Goal: Task Accomplishment & Management: Use online tool/utility

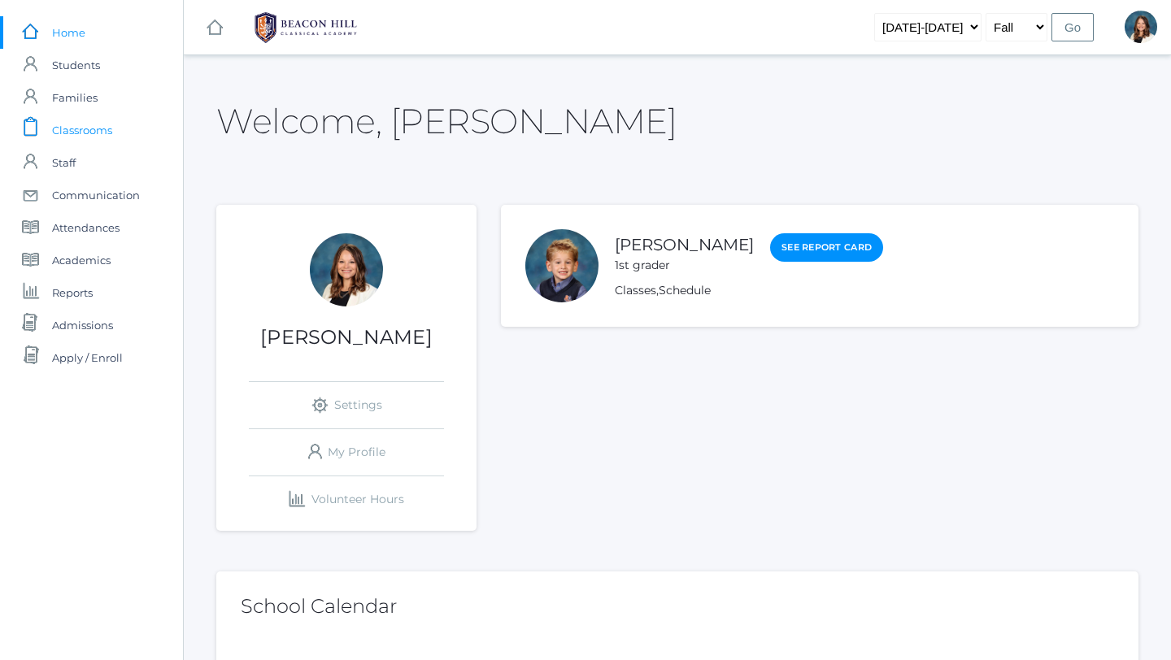
click at [85, 130] on span "Classrooms" at bounding box center [82, 130] width 60 height 33
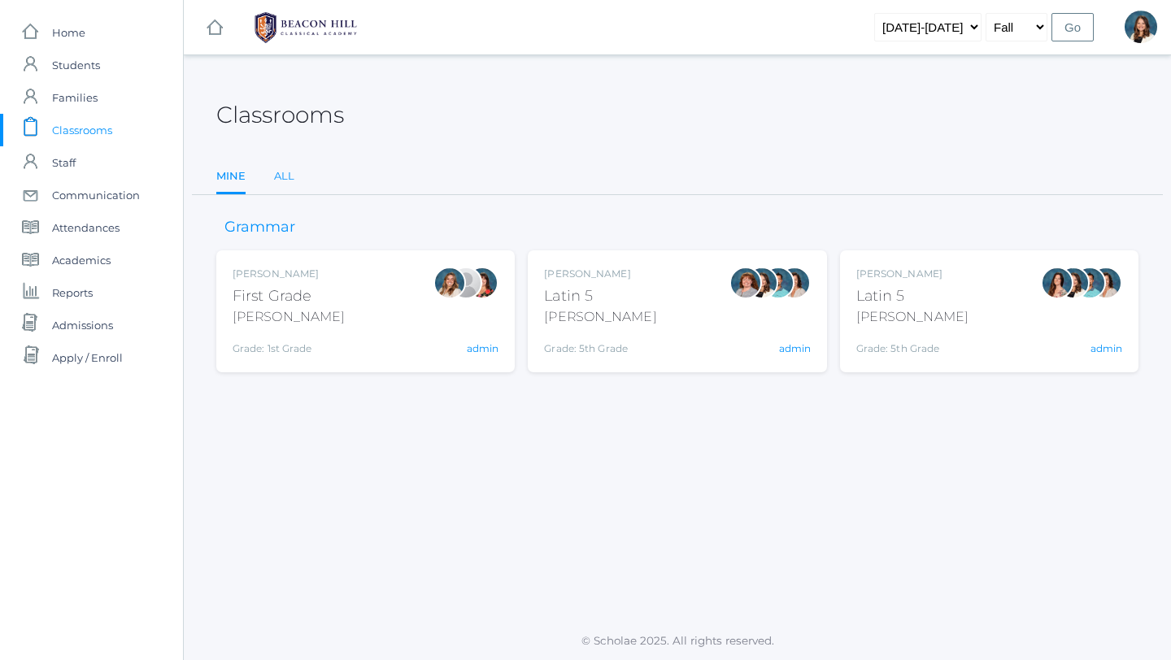
click at [279, 174] on link "All" at bounding box center [284, 176] width 20 height 33
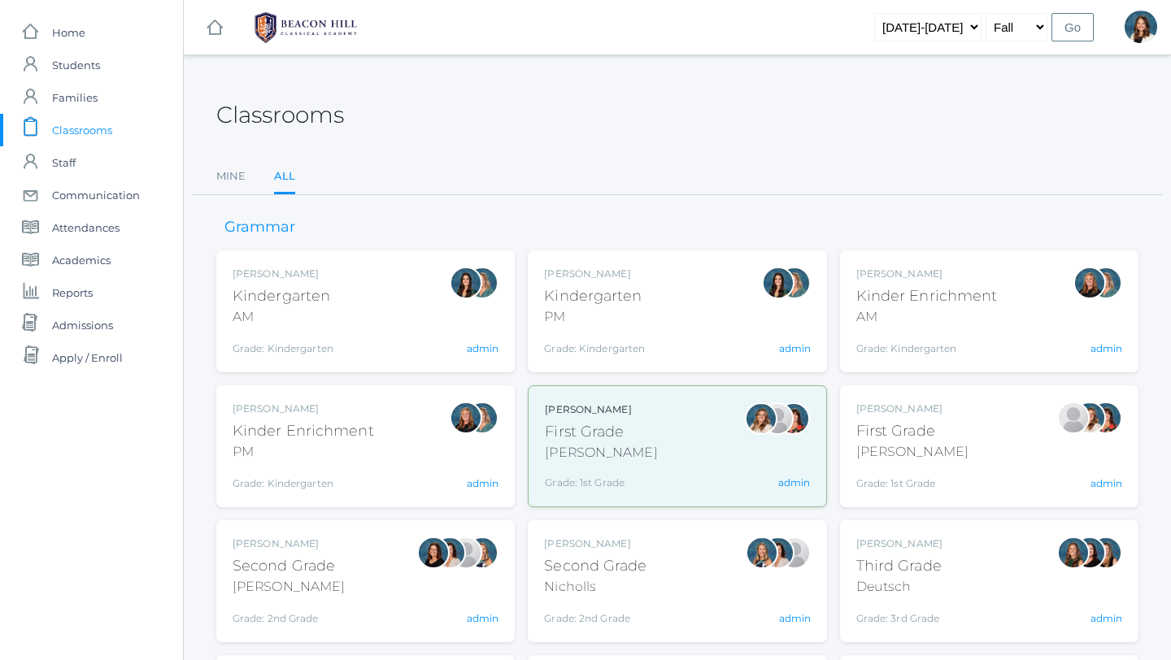
click at [331, 298] on div "Kindergarten" at bounding box center [283, 296] width 101 height 22
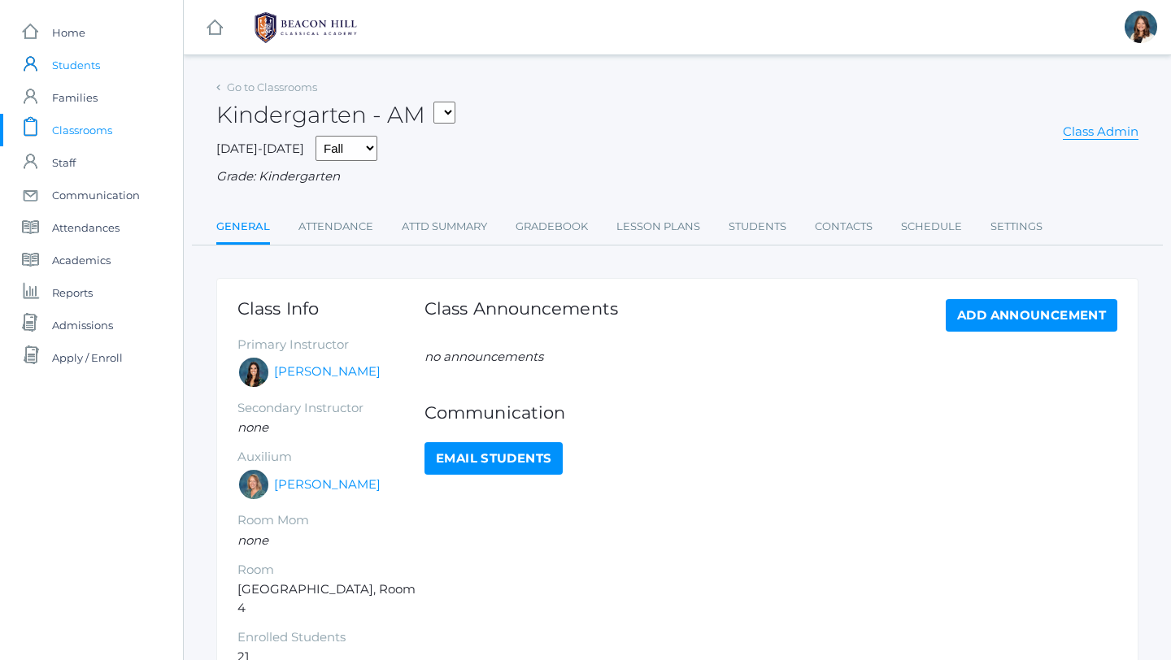
click at [92, 65] on span "Students" at bounding box center [76, 65] width 48 height 33
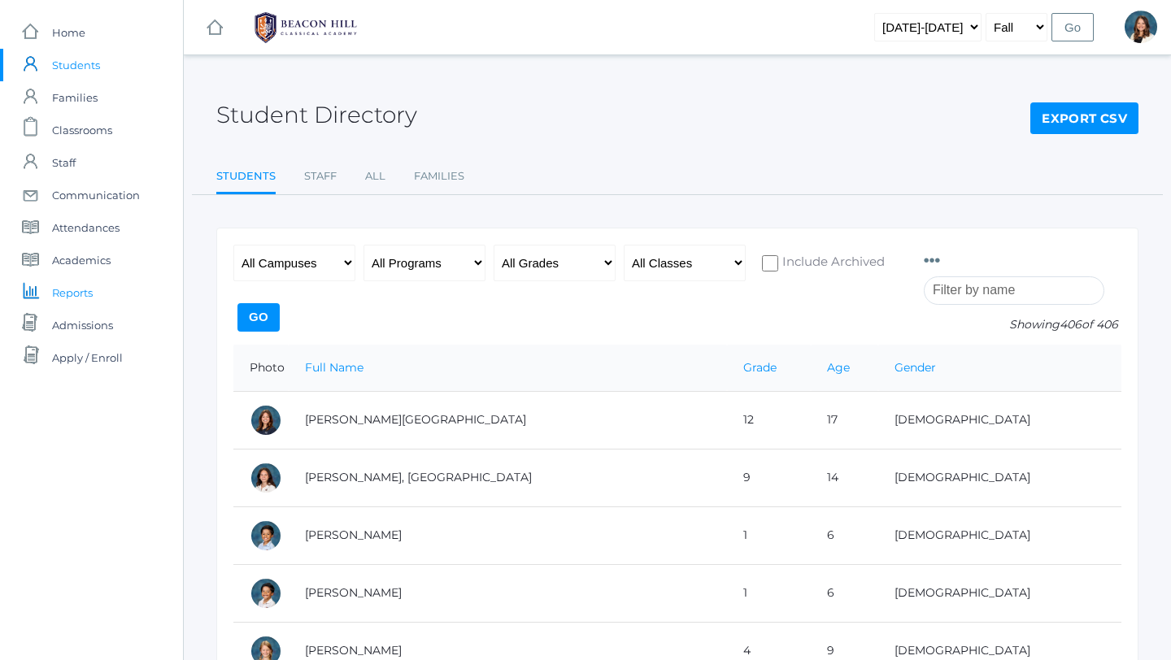
click at [87, 289] on span "Reports" at bounding box center [72, 292] width 41 height 33
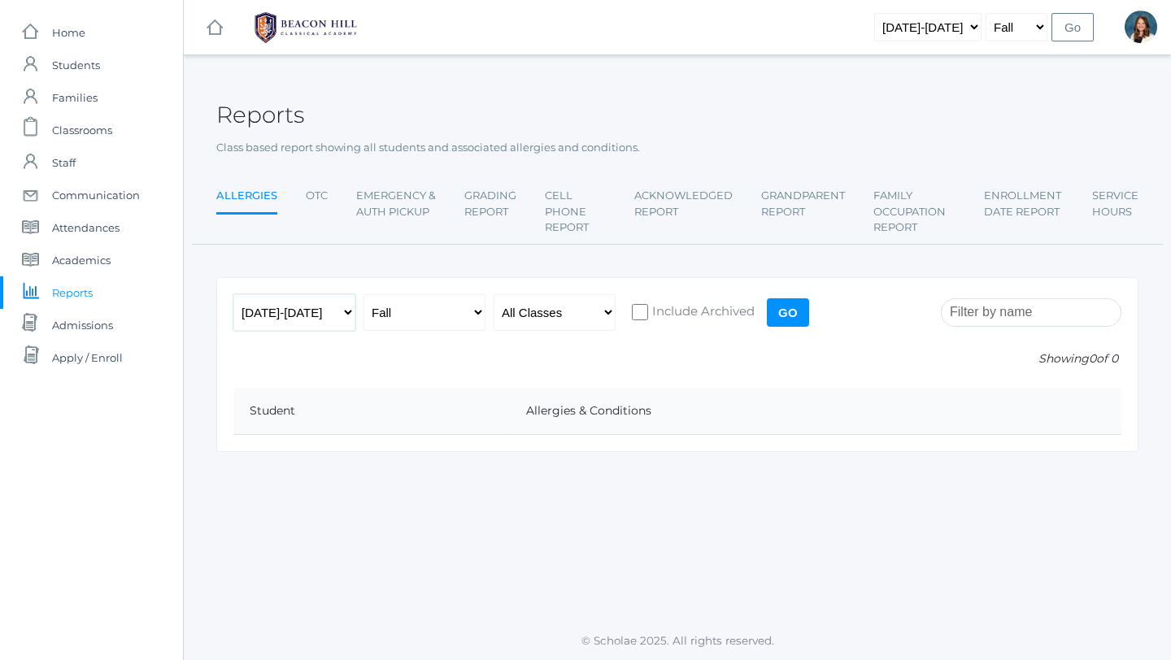
click at [346, 314] on select "2019-2020 2020-2021 2021-2022 2022-2023 2023-2024 2024-2025 2025-2026" at bounding box center [294, 312] width 122 height 37
select select "[DATE]-[DATE]"
click at [233, 294] on select "2019-2020 2020-2021 2021-2022 2022-2023 2023-2024 2024-2025 2025-2026" at bounding box center [294, 312] width 122 height 37
click at [972, 313] on input "search" at bounding box center [1031, 312] width 181 height 28
type input "z"
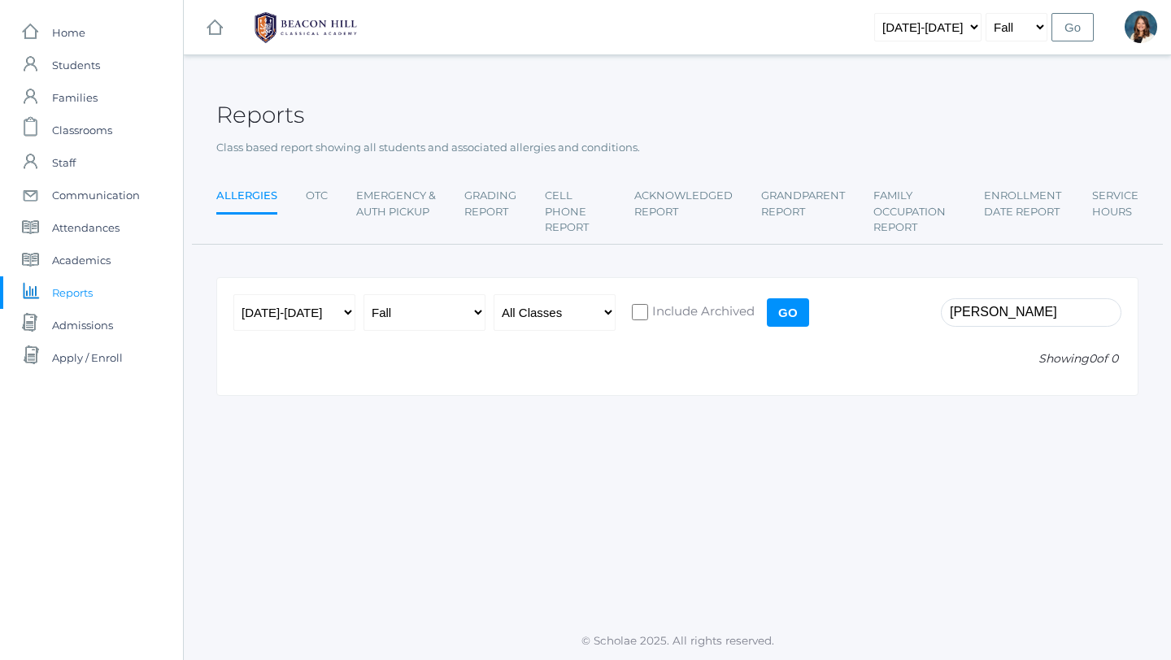
type input "Caleb Ripley"
click at [790, 314] on input "Go" at bounding box center [788, 312] width 42 height 28
click at [643, 308] on input "Include Archived" at bounding box center [640, 312] width 16 height 16
checkbox input "true"
click at [788, 316] on input "Go" at bounding box center [788, 312] width 42 height 28
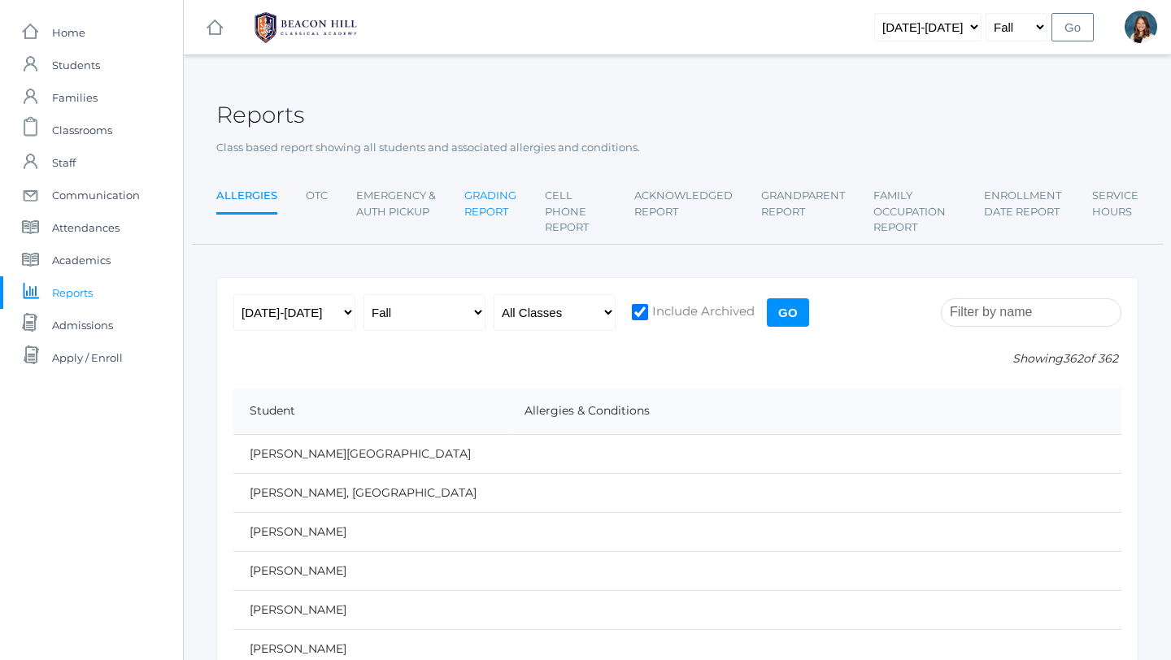
click at [481, 211] on link "Grading Report" at bounding box center [490, 204] width 52 height 48
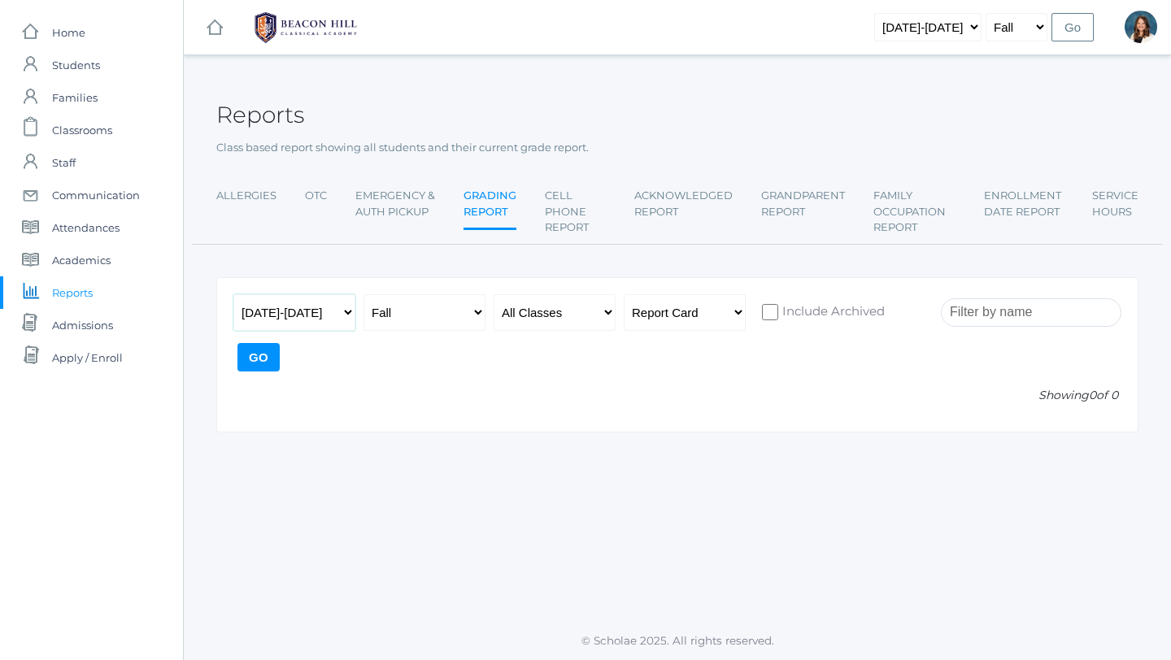
click at [346, 309] on select "[DATE]-[DATE] [DATE]-[DATE] [DATE]-[DATE] [DATE]-[DATE] [DATE]-[DATE] [DATE]-[D…" at bounding box center [294, 312] width 122 height 37
select select "[DATE]-[DATE]"
click at [233, 294] on select "2019-2020 2020-2021 2021-2022 2022-2023 2023-2024 2024-2025 2025-2026" at bounding box center [294, 312] width 122 height 37
click at [606, 312] on select "All Classes Grammar - *KIND - Kindergarten AM - *KIND - Kindergarten PM - *KNDC…" at bounding box center [555, 312] width 122 height 37
select select "1957"
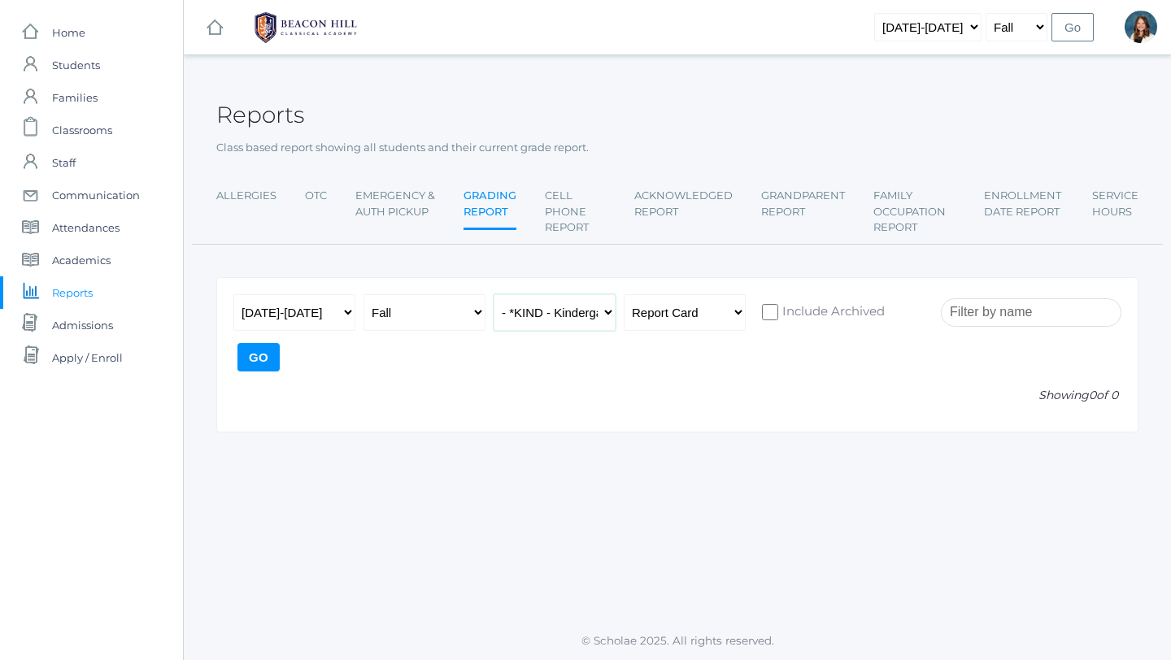
click at [494, 294] on select "All Classes Grammar - *KIND - Kindergarten AM - *KIND - Kindergarten PM - *KNDC…" at bounding box center [555, 312] width 122 height 37
click at [971, 314] on input "search" at bounding box center [1031, 312] width 181 height 28
type input "caleb ripley"
click at [268, 356] on input "Go" at bounding box center [258, 357] width 42 height 28
click at [262, 358] on input "Go" at bounding box center [258, 357] width 42 height 28
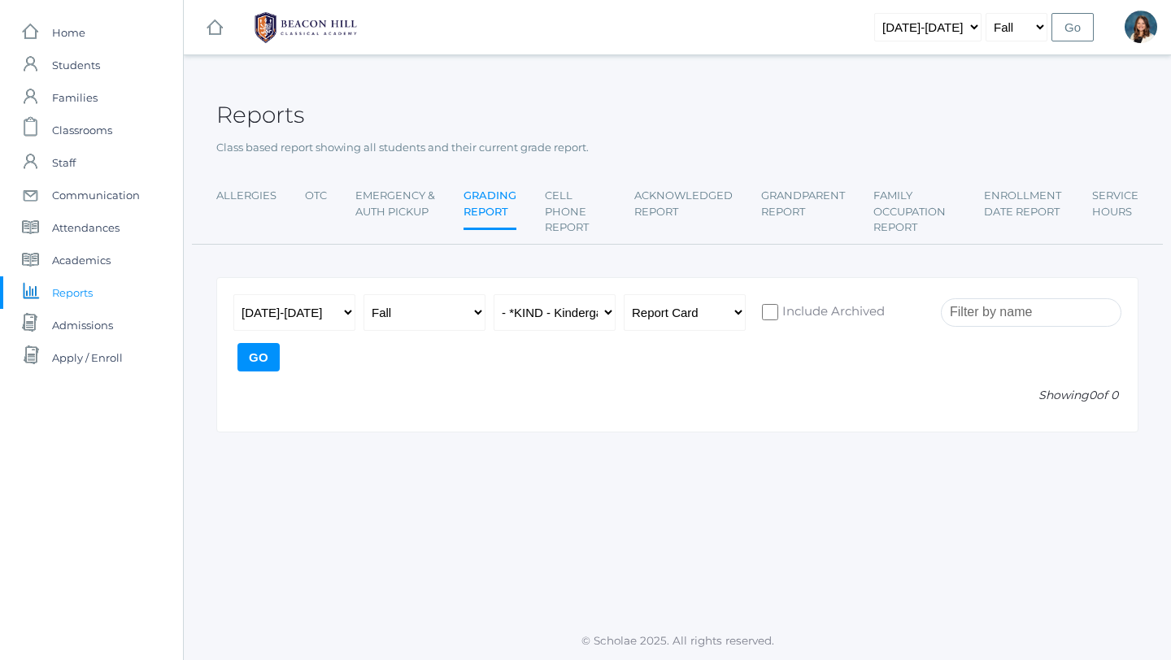
click at [262, 358] on input "Go" at bounding box center [258, 357] width 42 height 28
click at [991, 317] on input "search" at bounding box center [1031, 312] width 181 height 28
click at [770, 310] on input "Include Archived" at bounding box center [770, 312] width 16 height 16
checkbox input "true"
click at [998, 316] on input "search" at bounding box center [1031, 312] width 181 height 28
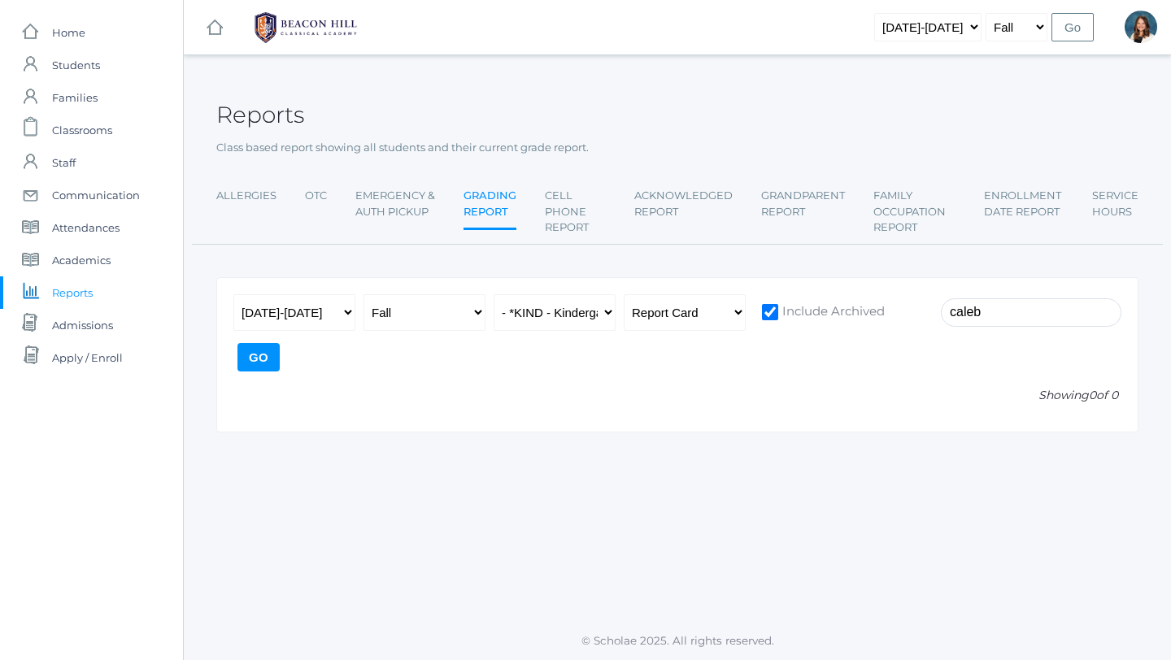
type input "[PERSON_NAME]"
click at [265, 359] on input "Go" at bounding box center [258, 357] width 42 height 28
click at [607, 311] on select "All Classes Grammar - *KIND - Kindergarten AM - *KIND - Kindergarten PM - *KNDC…" at bounding box center [555, 312] width 122 height 37
click at [254, 356] on input "Go" at bounding box center [258, 357] width 42 height 28
click at [72, 39] on span "Home" at bounding box center [68, 32] width 33 height 33
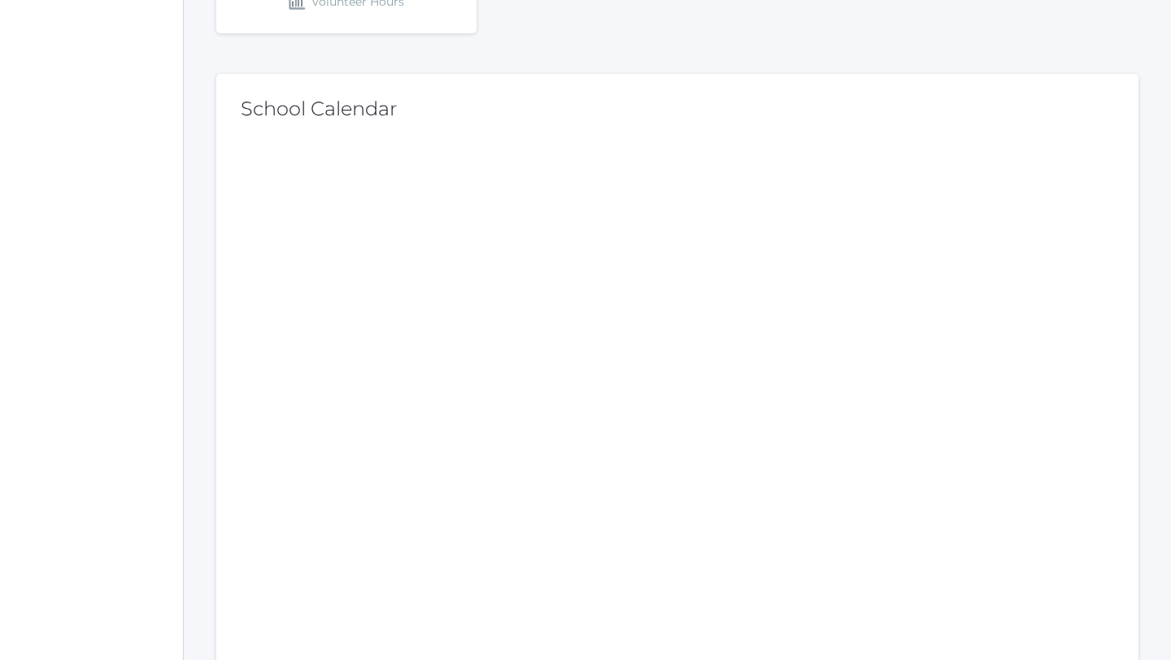
scroll to position [533, 0]
